Goal: Transaction & Acquisition: Purchase product/service

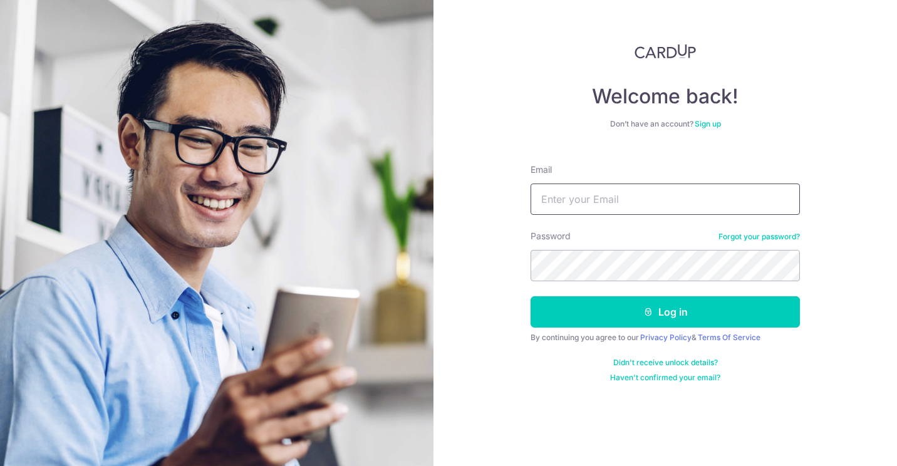
click at [638, 192] on input "Email" at bounding box center [664, 198] width 269 height 31
type input "winartolee@yahoo.com.sg"
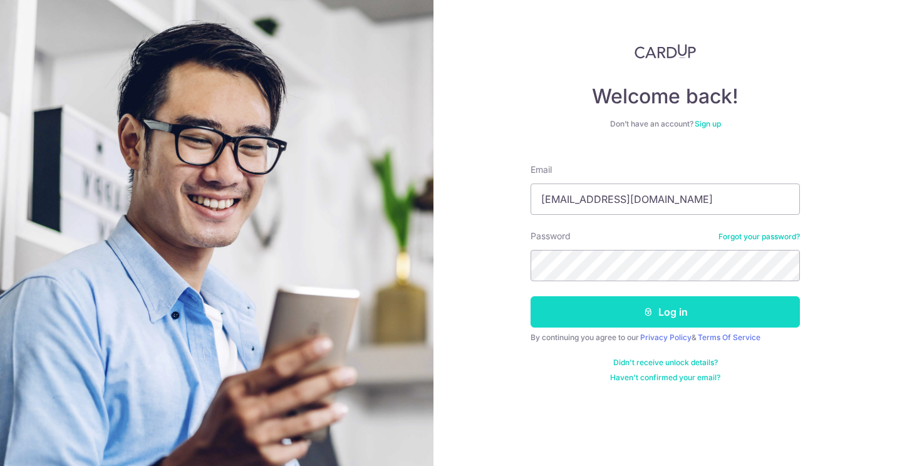
click at [701, 313] on button "Log in" at bounding box center [664, 311] width 269 height 31
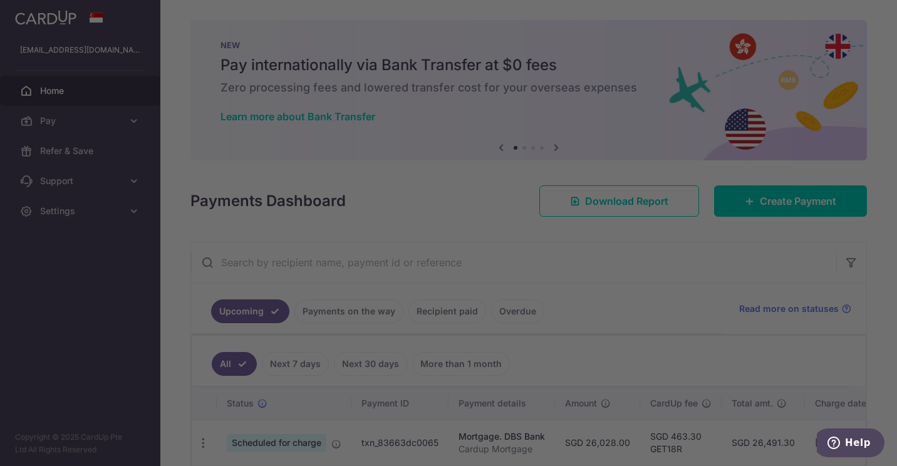
click at [760, 203] on div at bounding box center [452, 235] width 905 height 470
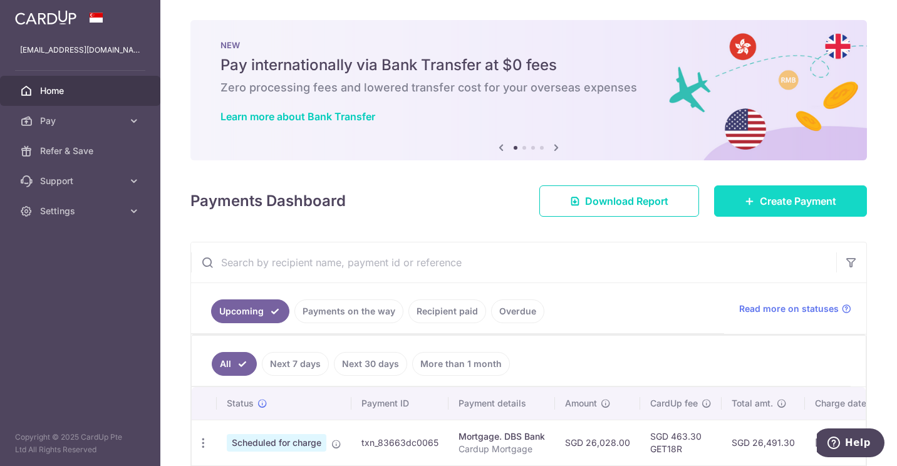
click at [727, 212] on link "Create Payment" at bounding box center [790, 200] width 153 height 31
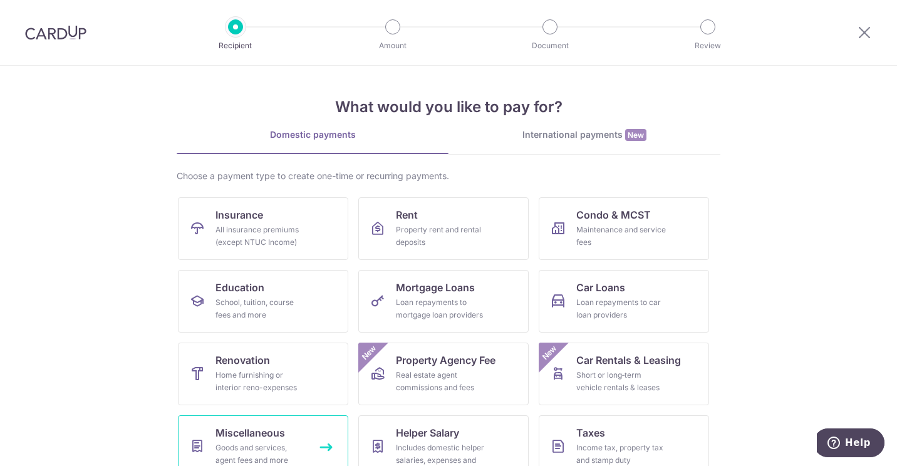
click at [247, 441] on link "Miscellaneous Goods and services, agent fees and more" at bounding box center [263, 446] width 170 height 63
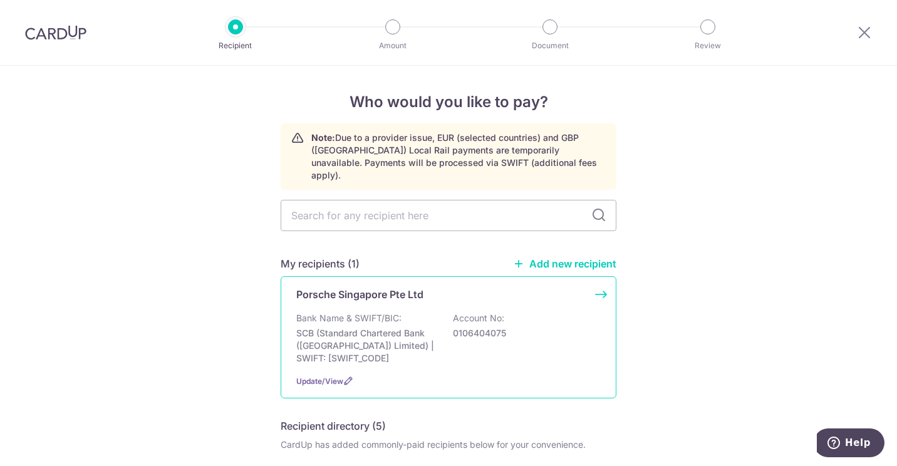
click at [599, 282] on div "Porsche Singapore Pte Ltd Bank Name & SWIFT/BIC: SCB (Standard Chartered Bank (…" at bounding box center [448, 337] width 336 height 122
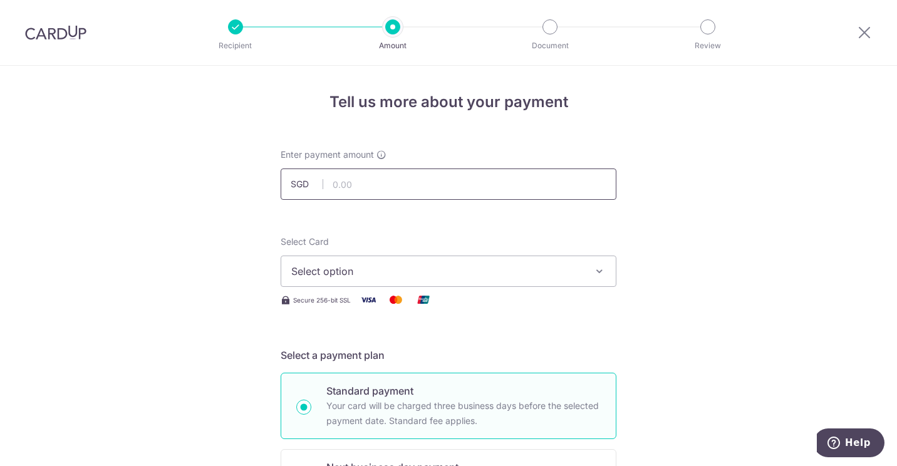
click at [514, 187] on input "text" at bounding box center [448, 183] width 336 height 31
type input "348,000.00"
click at [596, 271] on icon "button" at bounding box center [599, 271] width 13 height 13
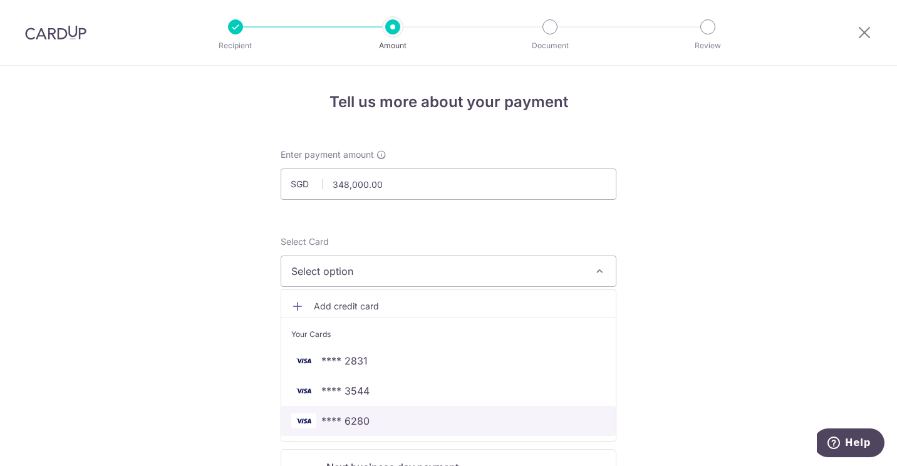
click at [469, 420] on span "**** 6280" at bounding box center [448, 420] width 314 height 15
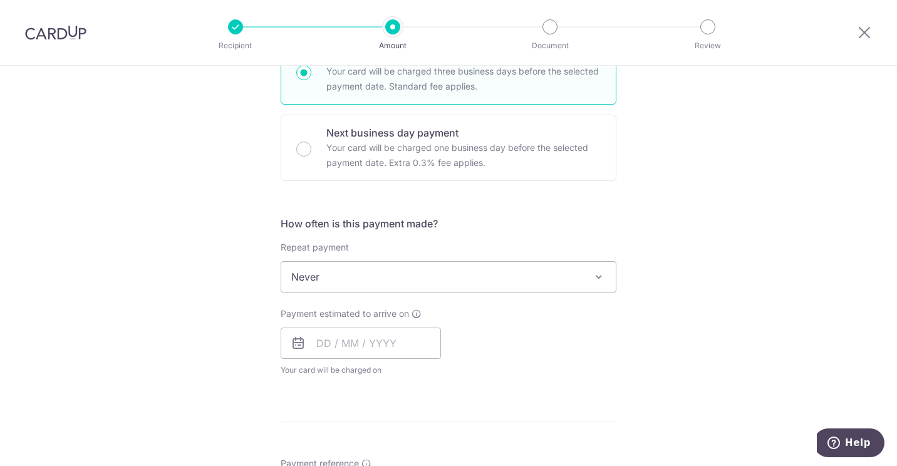
scroll to position [335, 0]
click at [374, 333] on input "text" at bounding box center [360, 342] width 160 height 31
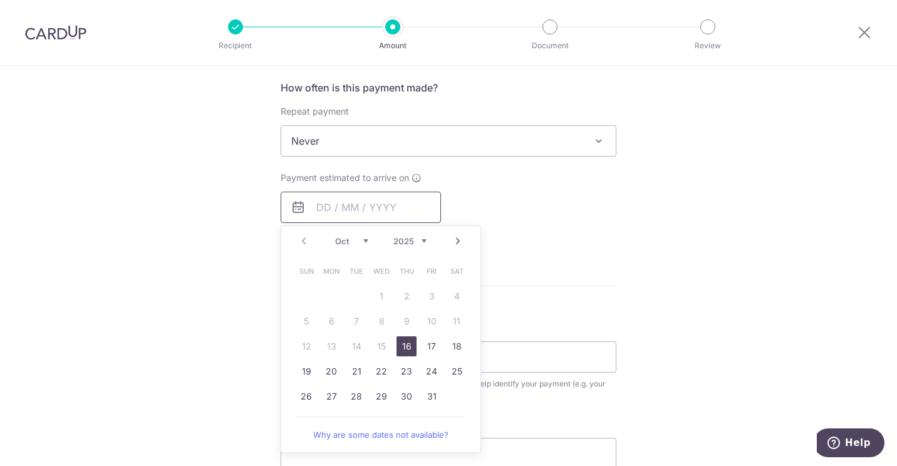
scroll to position [471, 0]
click at [408, 349] on link "16" at bounding box center [406, 346] width 20 height 20
type input "[DATE]"
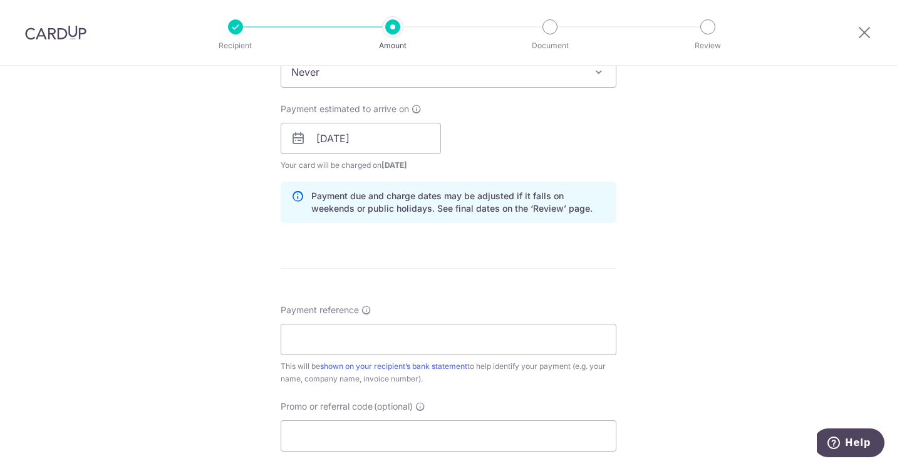
scroll to position [659, 0]
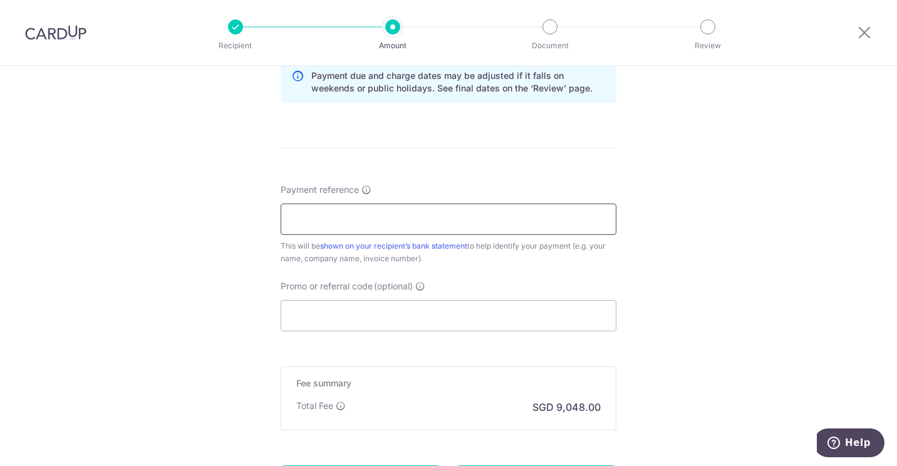
click at [545, 217] on input "Payment reference" at bounding box center [448, 218] width 336 height 31
type input "Winarto Kurniawan for Macan SNX7P"
click at [573, 320] on input "Promo or referral code (optional)" at bounding box center [448, 315] width 336 height 31
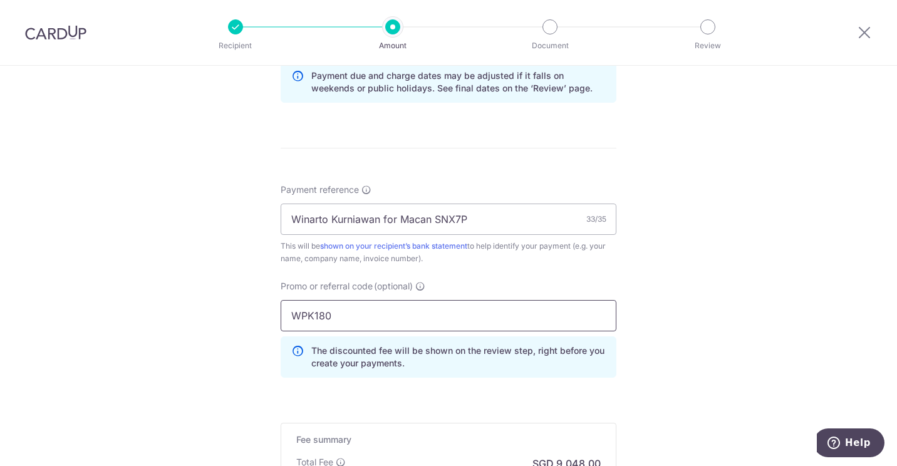
type input "WPK180"
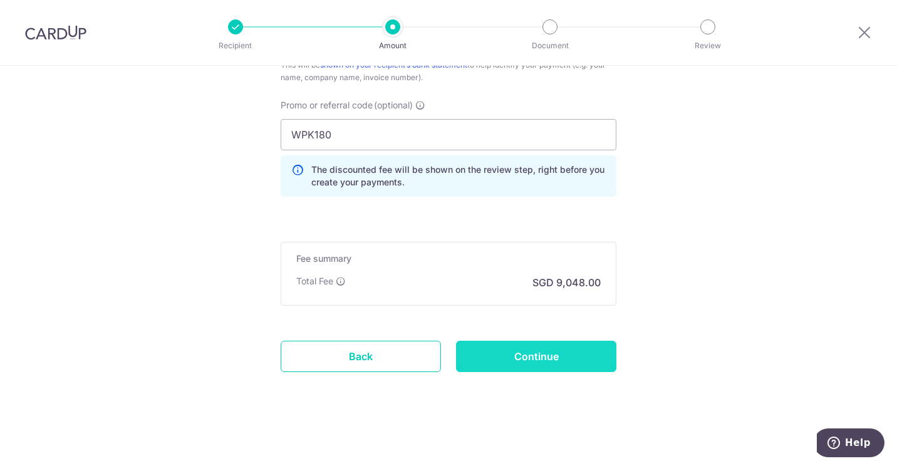
click at [554, 358] on input "Continue" at bounding box center [536, 356] width 160 height 31
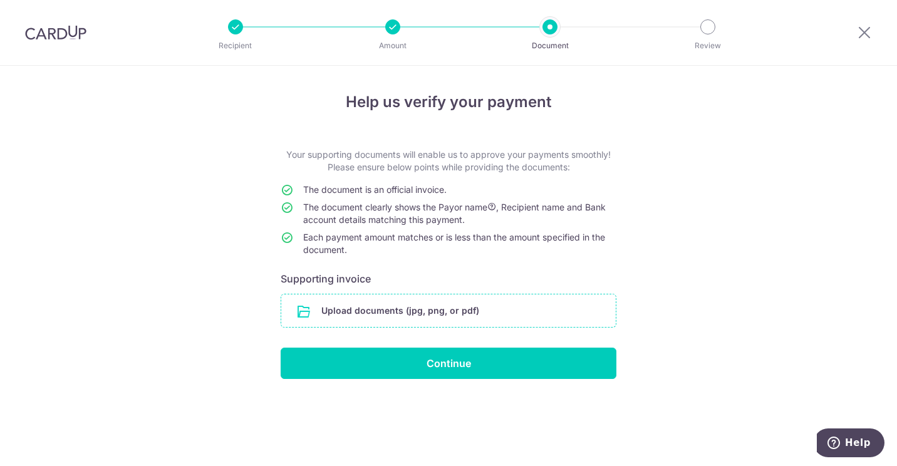
click at [459, 309] on input "file" at bounding box center [448, 310] width 334 height 33
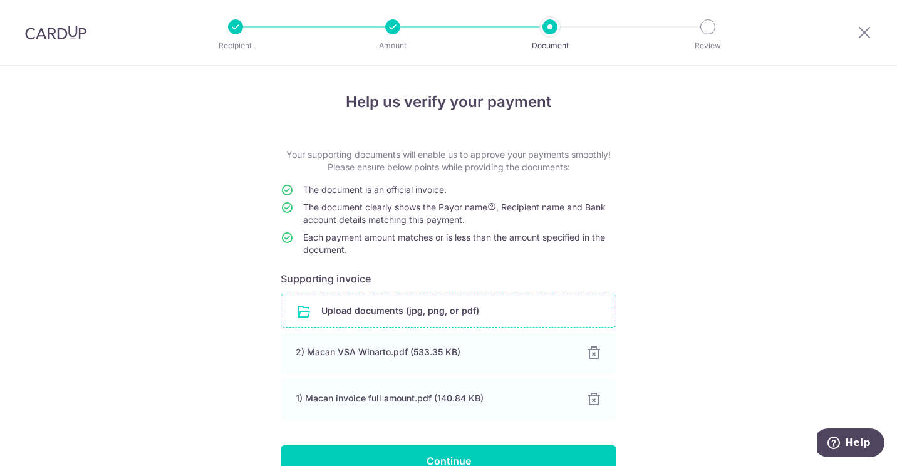
scroll to position [69, 0]
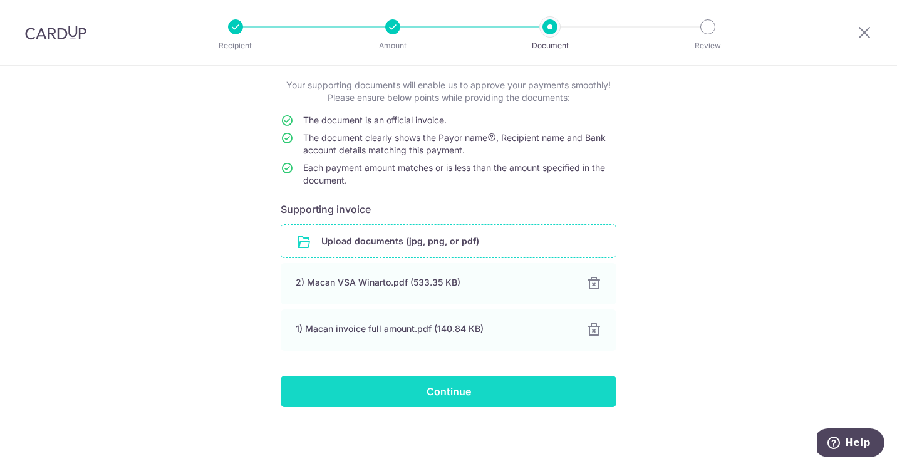
click at [478, 389] on input "Continue" at bounding box center [448, 391] width 336 height 31
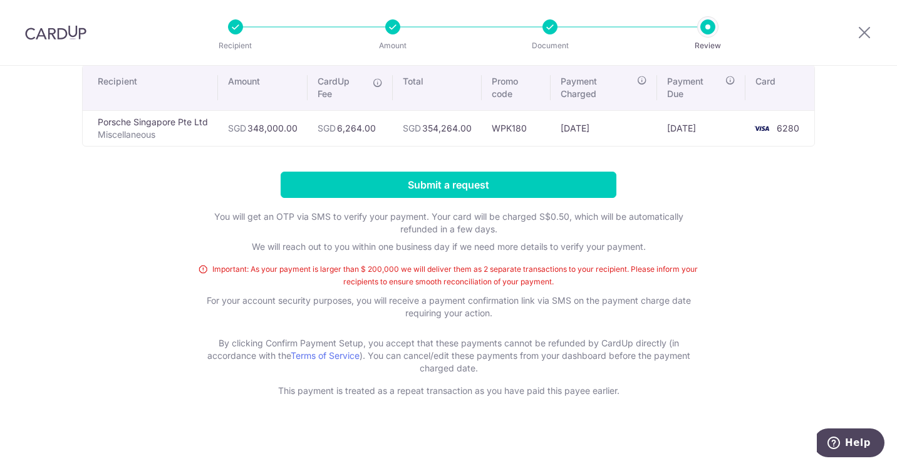
scroll to position [101, 0]
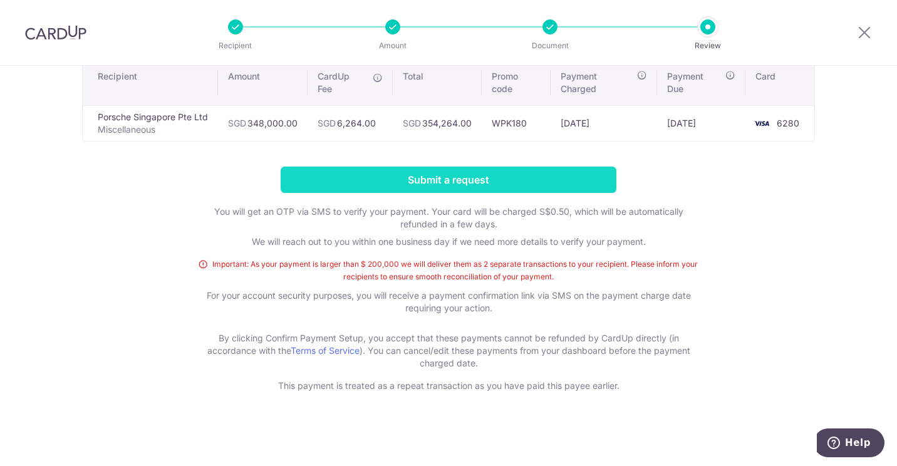
click at [476, 178] on input "Submit a request" at bounding box center [448, 180] width 336 height 26
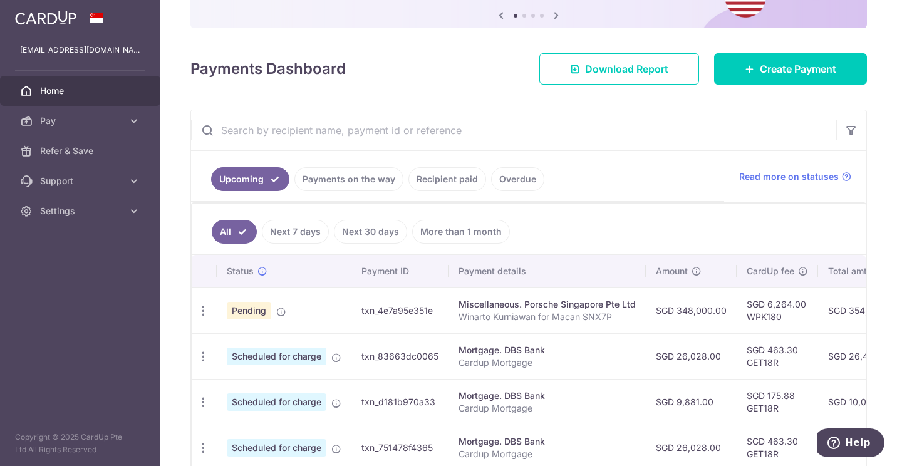
scroll to position [135, 0]
